Goal: Task Accomplishment & Management: Complete application form

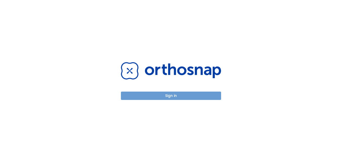
click at [171, 95] on button "Sign in" at bounding box center [171, 96] width 100 height 8
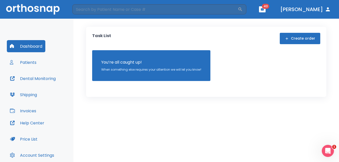
click at [29, 63] on button "Patients" at bounding box center [23, 62] width 33 height 12
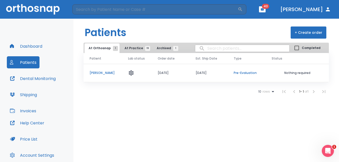
click at [130, 47] on span "At Practice 19" at bounding box center [135, 48] width 23 height 5
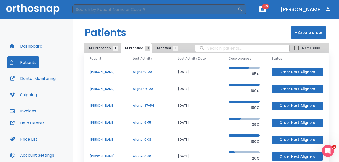
scroll to position [43, 0]
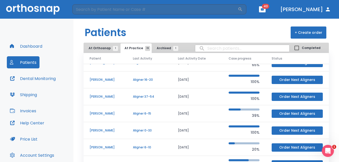
click at [117, 127] on td "[PERSON_NAME]" at bounding box center [104, 130] width 43 height 17
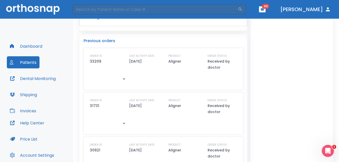
scroll to position [327, 0]
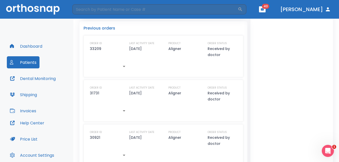
click at [284, 84] on div "Messages 14 ORDER ID SUBJECT DATE 35165 DentalMonitoring restarted, Patient DM …" at bounding box center [291, 17] width 82 height 305
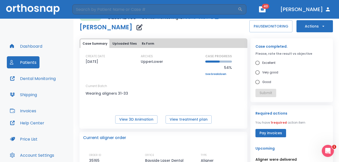
scroll to position [0, 0]
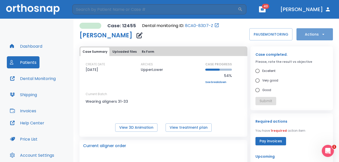
click at [311, 35] on button "Actions" at bounding box center [314, 34] width 36 height 12
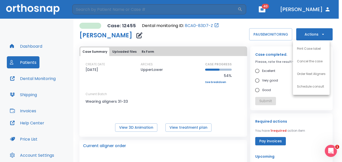
click at [315, 76] on p "Order Next Aligners" at bounding box center [311, 74] width 29 height 5
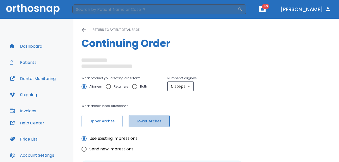
drag, startPoint x: 162, startPoint y: 123, endPoint x: 130, endPoint y: 77, distance: 56.5
click at [162, 122] on span "Lower Arches" at bounding box center [149, 121] width 30 height 5
radio input "false"
radio input "true"
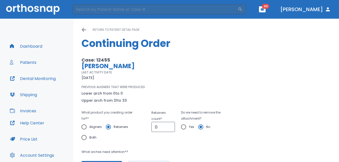
click at [115, 88] on p "PREVIOUS ALIGNERS THAT WERE PRODUCED" at bounding box center [112, 87] width 63 height 5
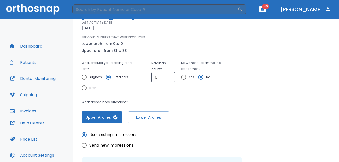
scroll to position [51, 0]
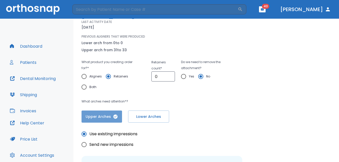
click at [113, 117] on icon "button" at bounding box center [115, 117] width 4 height 4
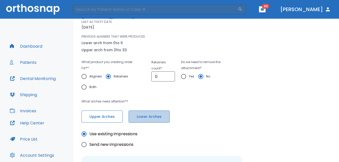
click at [162, 122] on button "Lower Arches" at bounding box center [148, 117] width 41 height 12
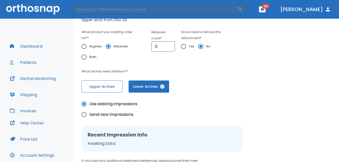
scroll to position [76, 0]
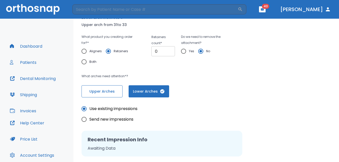
click at [162, 53] on input "0" at bounding box center [163, 51] width 24 height 10
type input "1"
click at [167, 50] on input "1" at bounding box center [163, 51] width 24 height 10
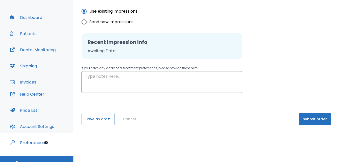
scroll to position [36, 0]
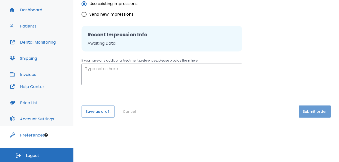
click at [314, 111] on button "Submit order" at bounding box center [314, 112] width 32 height 12
